Goal: Transaction & Acquisition: Book appointment/travel/reservation

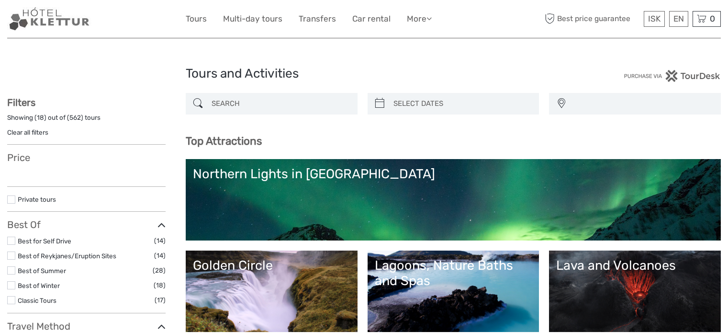
select select
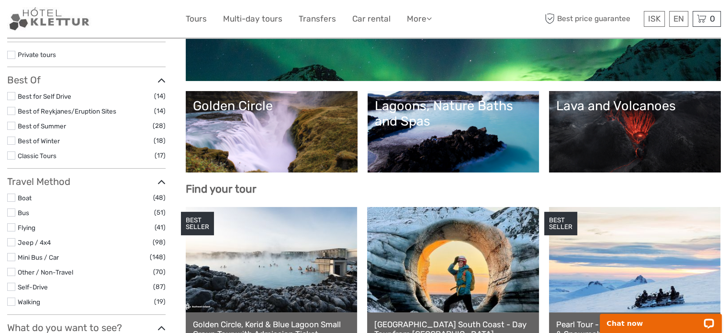
scroll to position [335, 0]
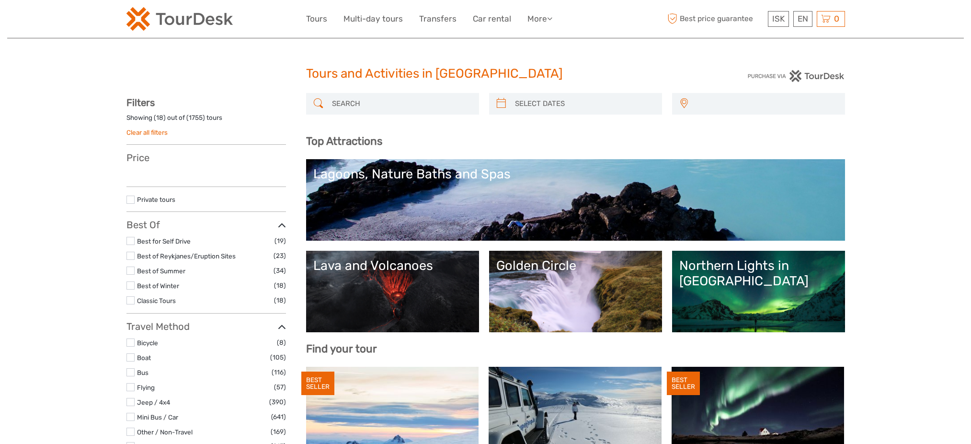
select select
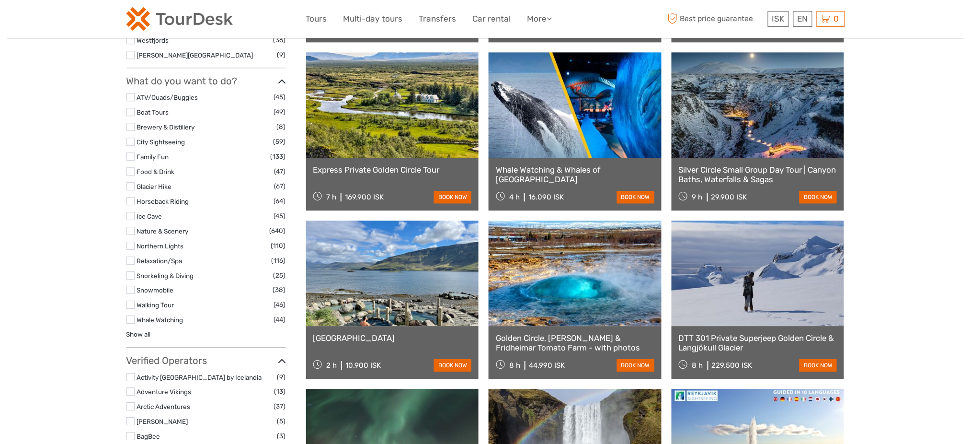
select select
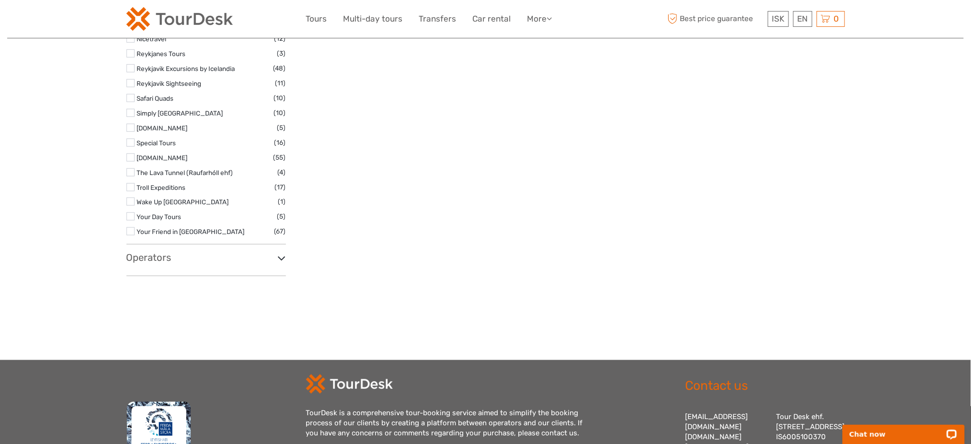
scroll to position [1548, 0]
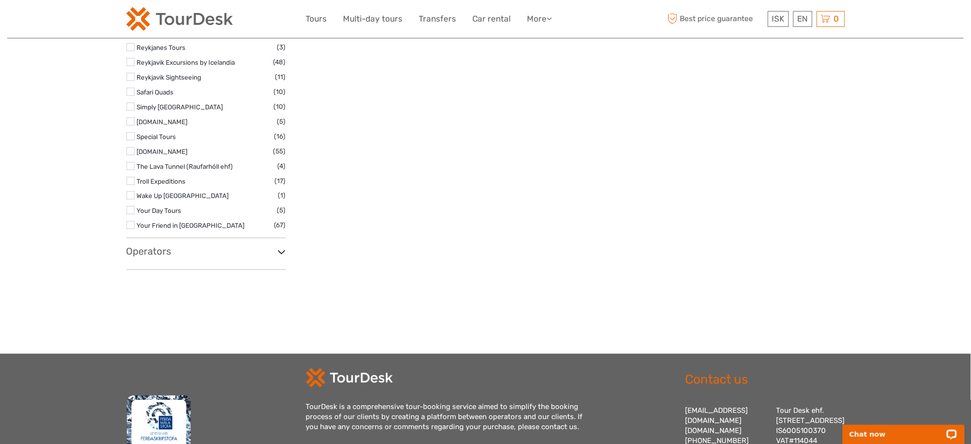
click at [159, 251] on h3 "Operators" at bounding box center [205, 250] width 159 height 11
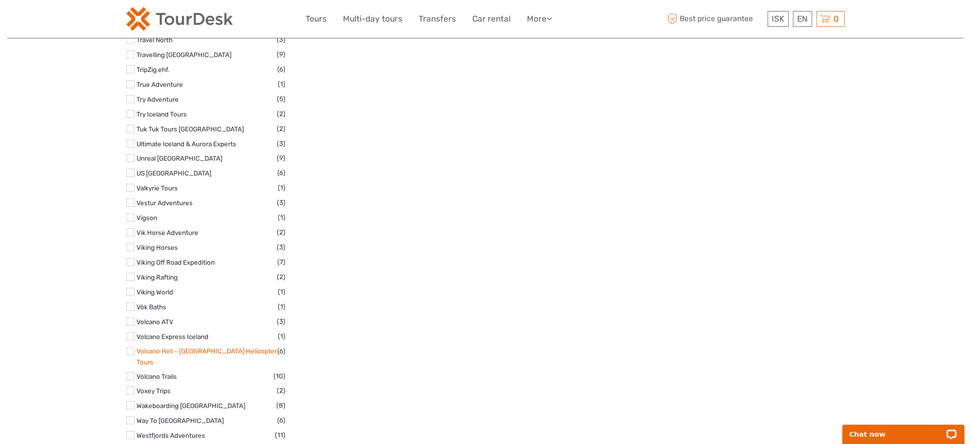
scroll to position [5060, 0]
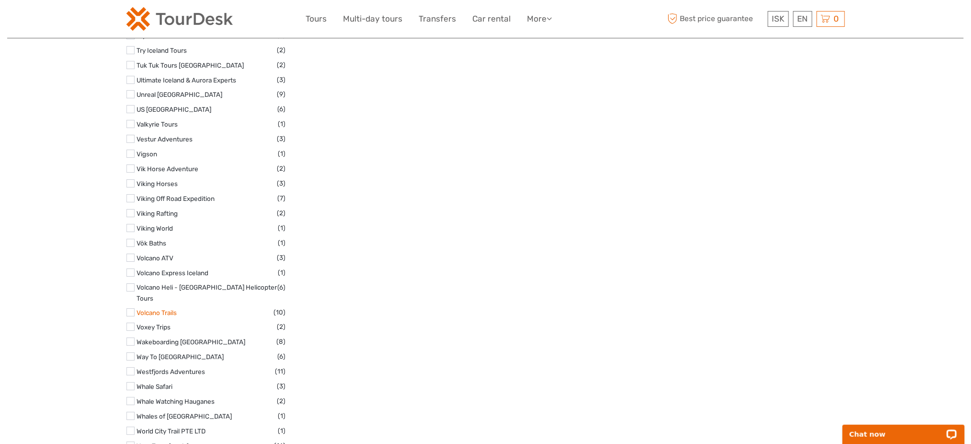
click at [165, 308] on link "Volcano Trails" at bounding box center [157, 312] width 40 height 8
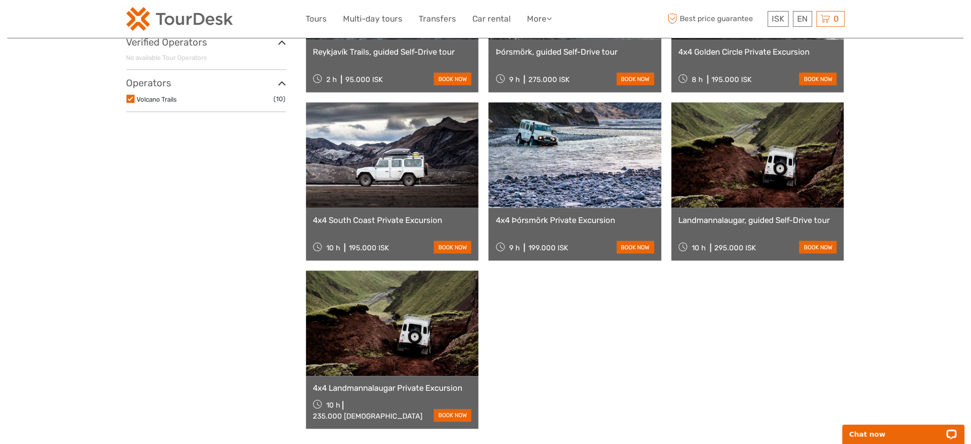
scroll to position [437, 0]
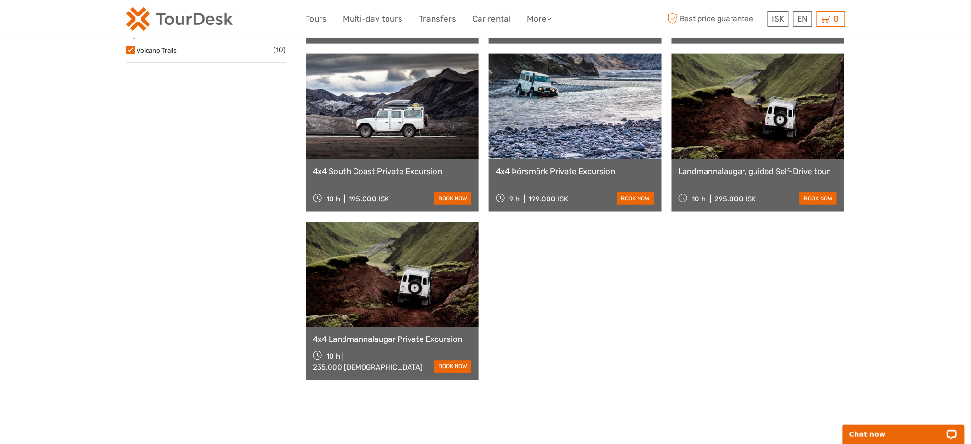
click at [800, 127] on link at bounding box center [757, 106] width 173 height 105
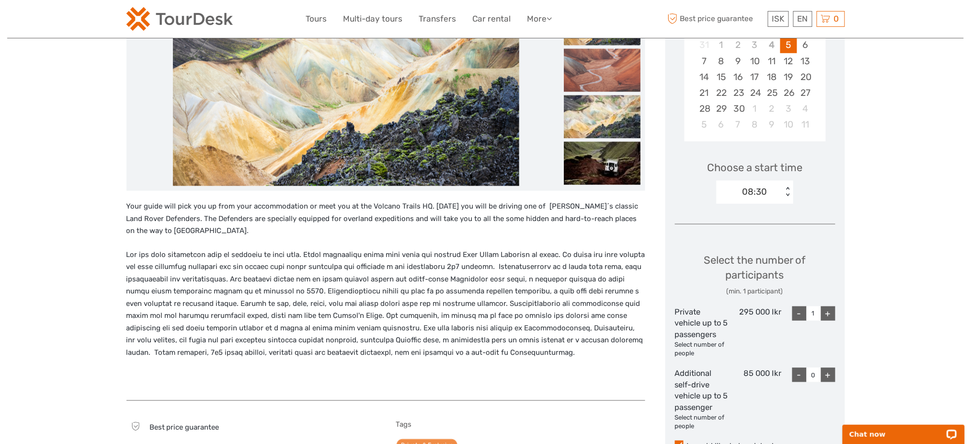
scroll to position [64, 0]
